Goal: Task Accomplishment & Management: Manage account settings

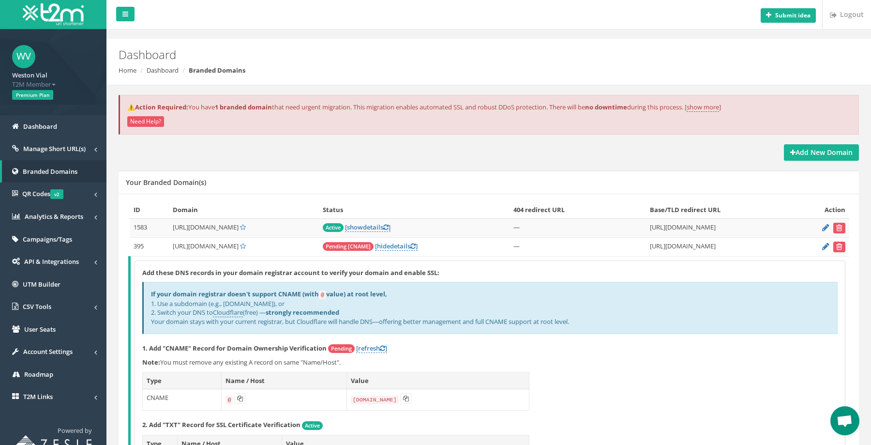
scroll to position [138, 0]
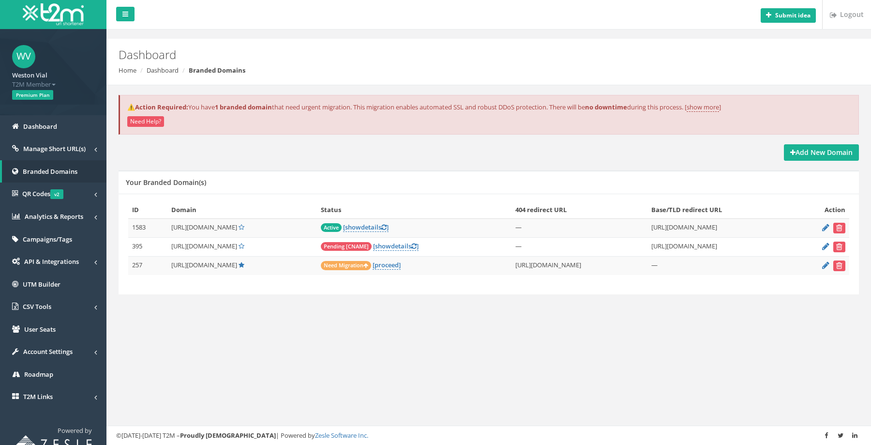
scroll to position [13, 0]
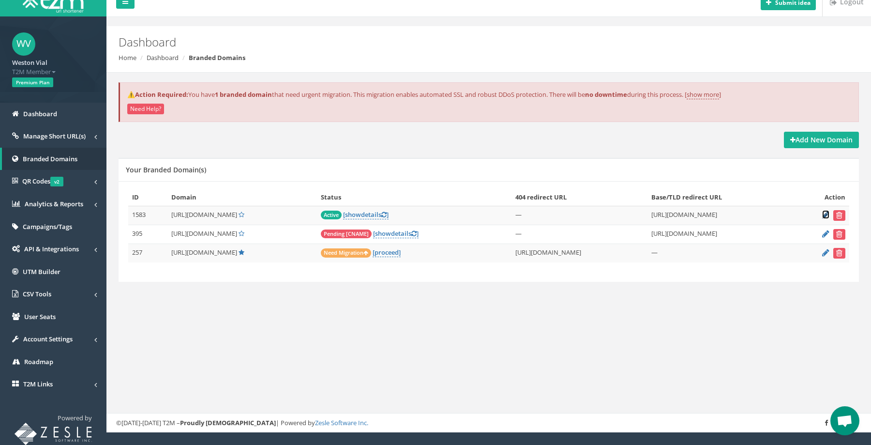
click at [823, 212] on icon at bounding box center [825, 215] width 7 height 6
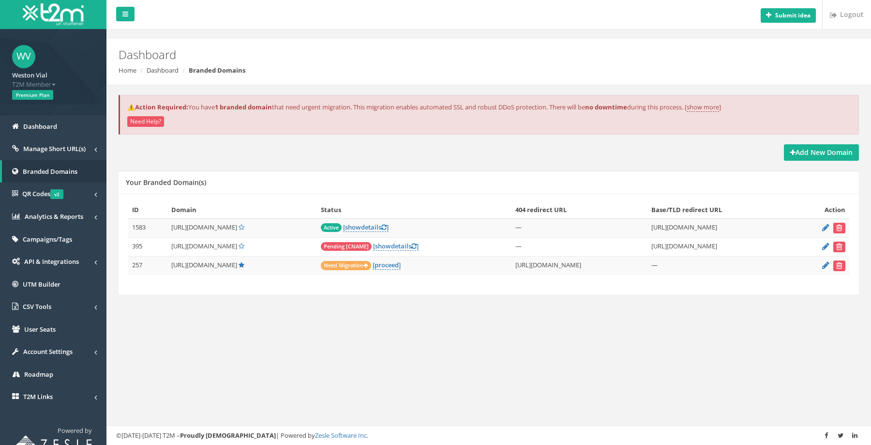
scroll to position [13, 0]
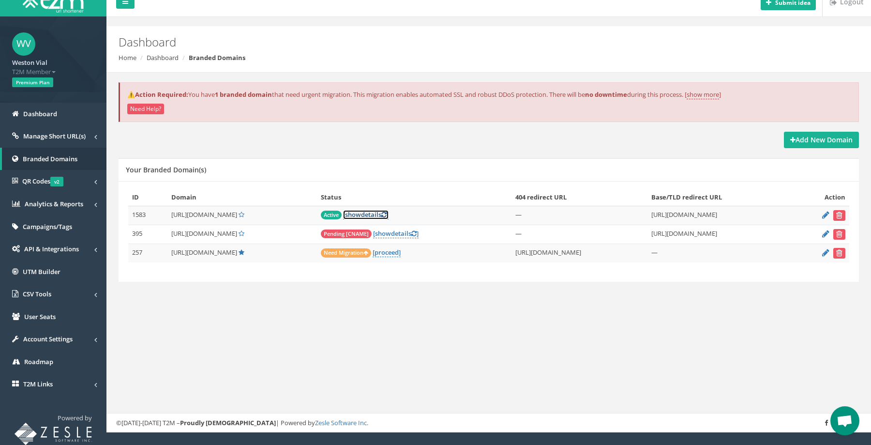
click at [367, 215] on link "[ show details ]" at bounding box center [365, 214] width 45 height 9
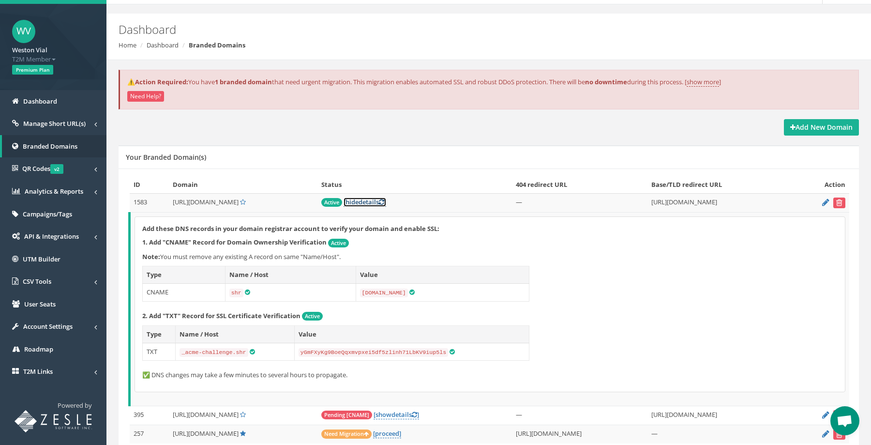
scroll to position [23, 0]
